Goal: Communication & Community: Answer question/provide support

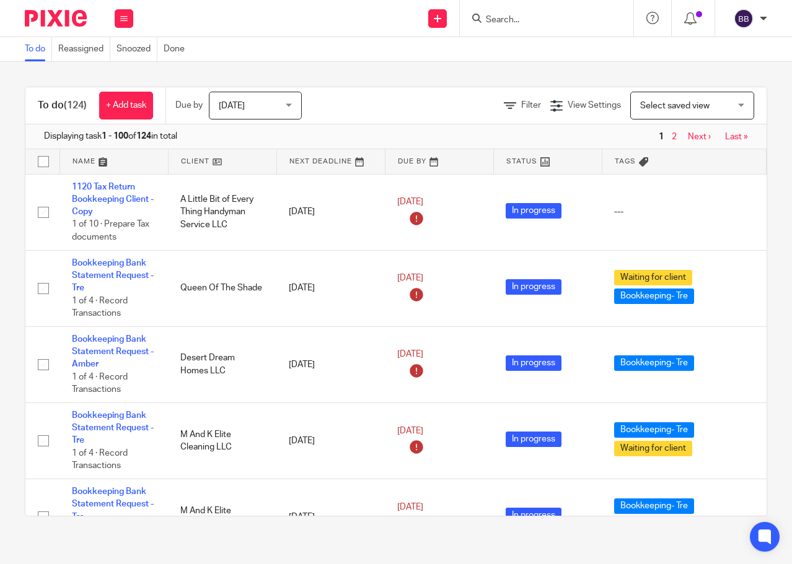
click at [503, 23] on input "Search" at bounding box center [541, 20] width 112 height 11
type input "G"
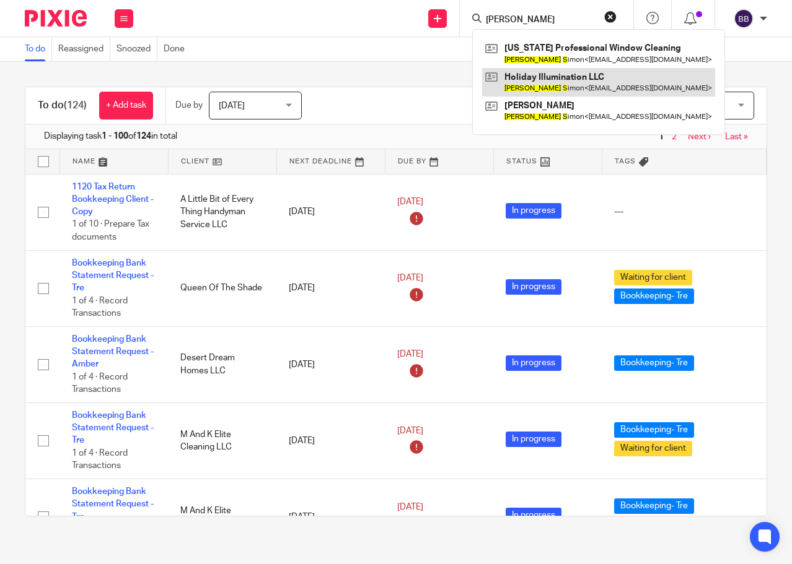
type input "[PERSON_NAME]"
click at [531, 75] on link at bounding box center [598, 82] width 233 height 29
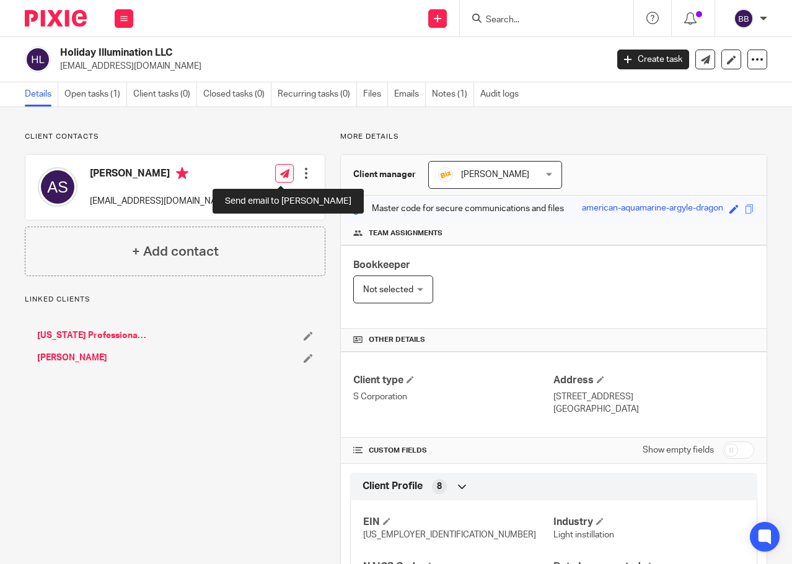
click at [280, 176] on icon at bounding box center [284, 173] width 9 height 9
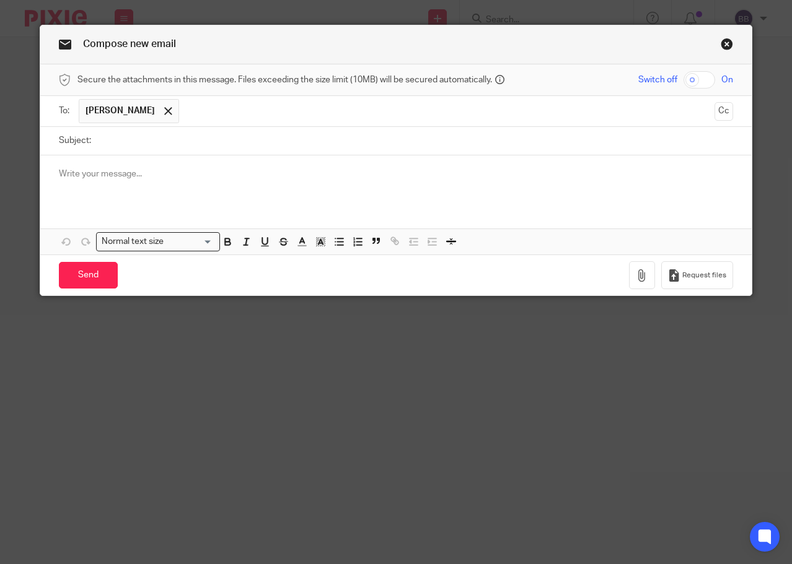
click at [133, 139] on input "Subject:" at bounding box center [415, 141] width 636 height 28
type input "Appointment Reminder"
click at [108, 170] on p at bounding box center [396, 174] width 674 height 12
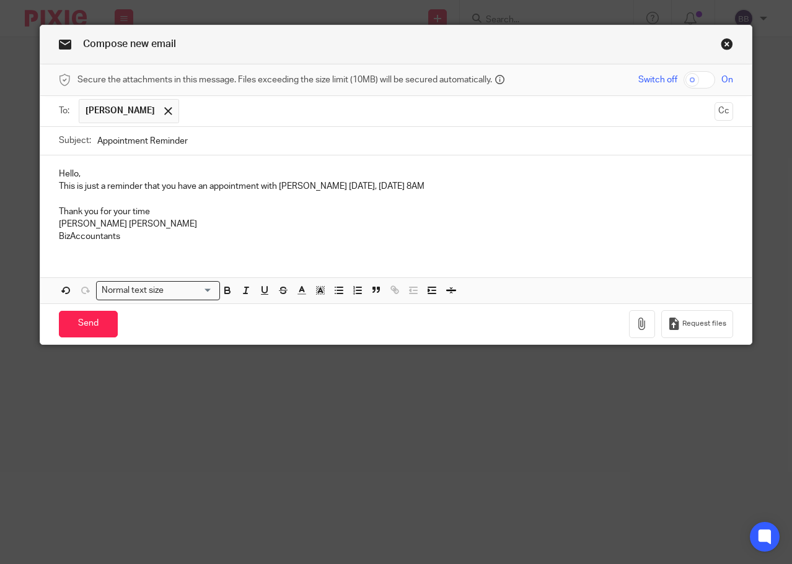
click at [90, 170] on p "Hello," at bounding box center [396, 174] width 674 height 12
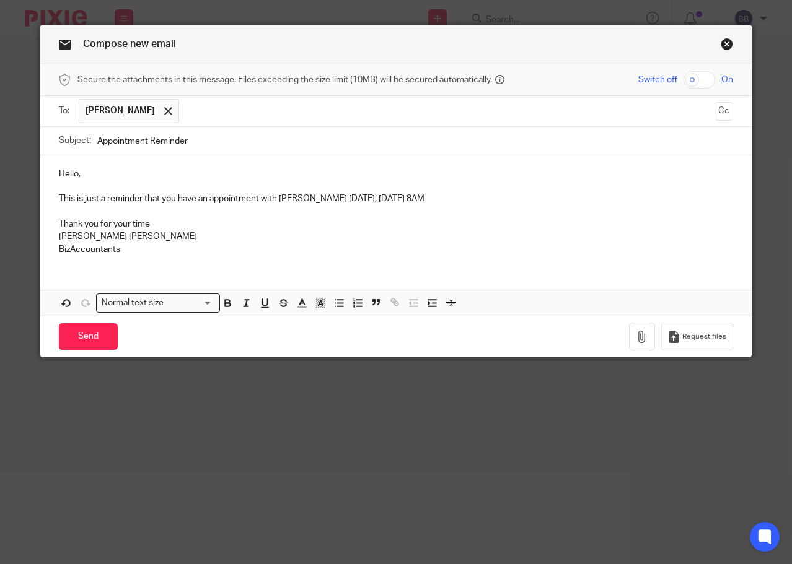
click at [506, 201] on p "This is just a reminder that you have an appointment with Anna McDaniel tomorro…" at bounding box center [396, 199] width 674 height 12
click at [87, 335] on input "Send" at bounding box center [88, 336] width 59 height 27
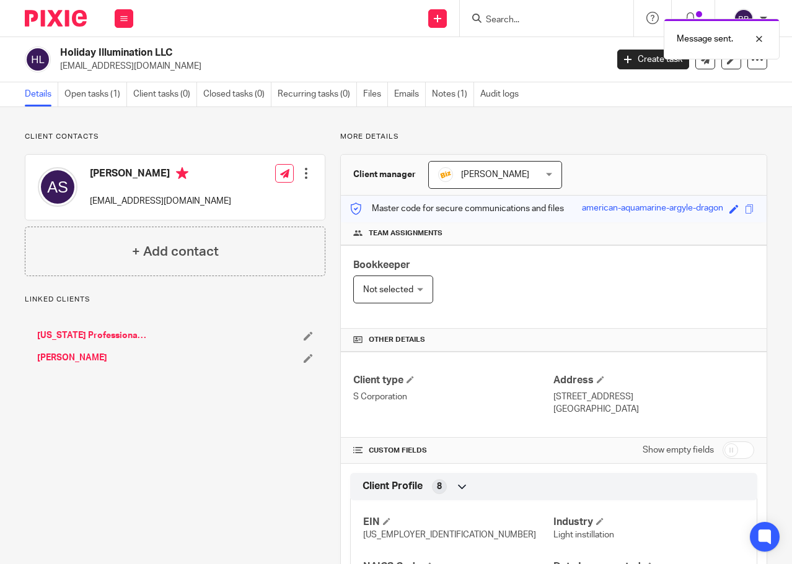
click at [77, 358] on link "[PERSON_NAME]" at bounding box center [72, 358] width 70 height 12
